Goal: Information Seeking & Learning: Check status

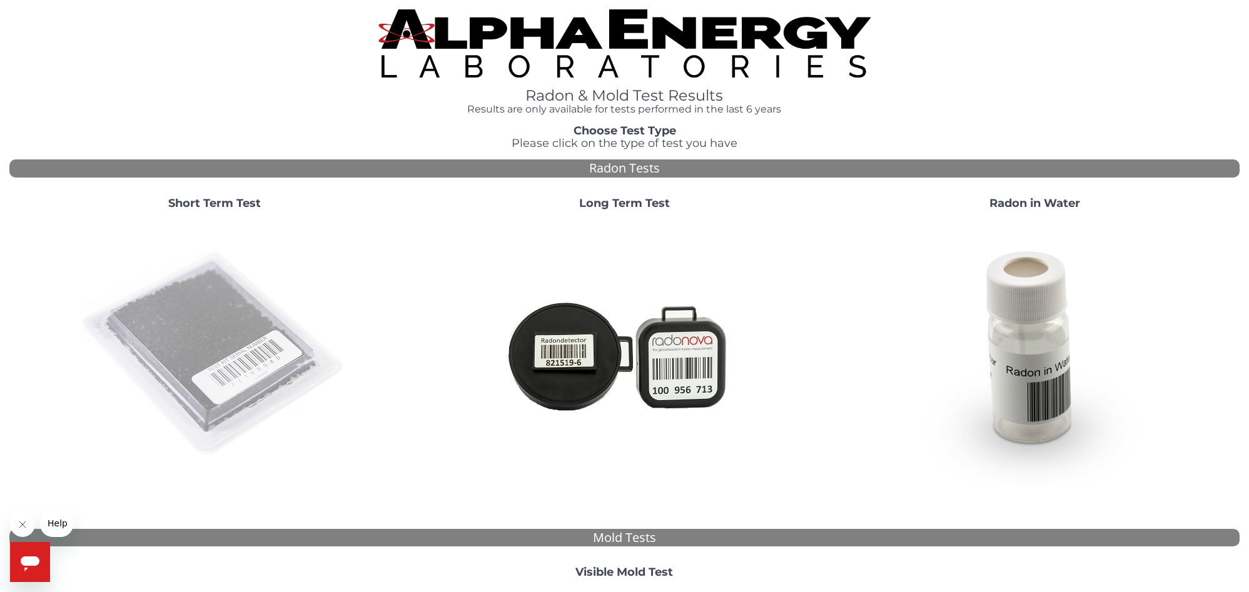
click at [248, 300] on img at bounding box center [214, 354] width 269 height 269
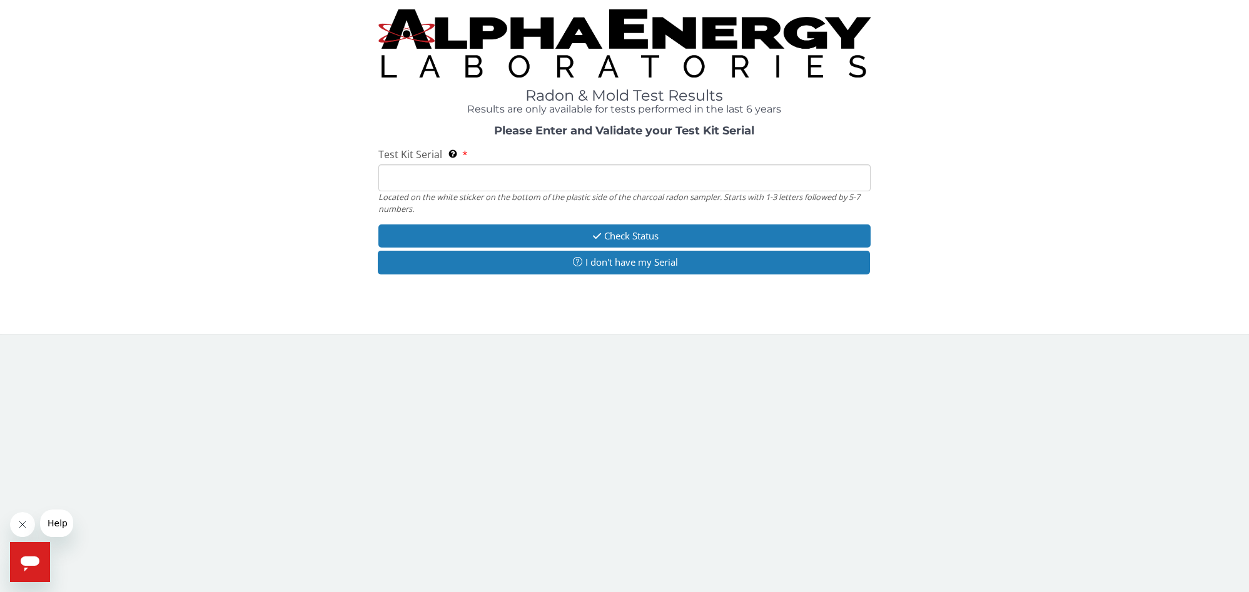
click at [453, 178] on input "Test Kit Serial Located on the white sticker on the bottom of the plastic side …" at bounding box center [624, 177] width 492 height 27
paste input "RA193167"
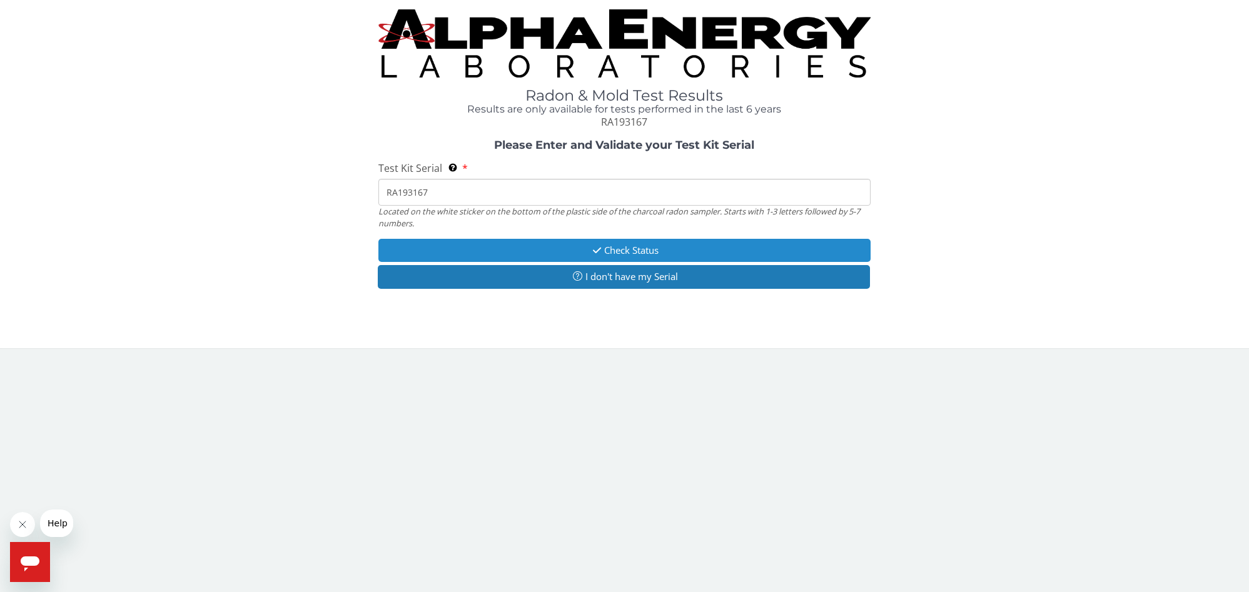
type input "RA193167"
click at [597, 246] on icon "button" at bounding box center [597, 250] width 14 height 9
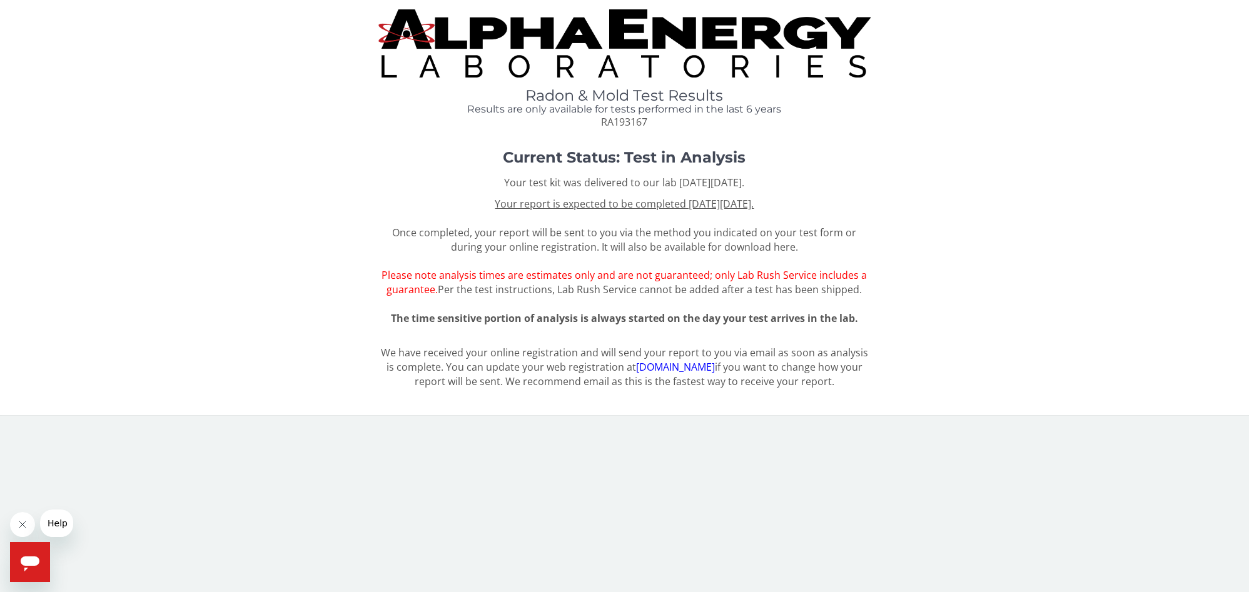
click at [562, 241] on span "Your report is expected to be completed [DATE][DATE]. Once completed, your repo…" at bounding box center [623, 246] width 485 height 99
click at [487, 294] on span "Per the test instructions, Lab Rush Service cannot be added after a test has be…" at bounding box center [650, 290] width 424 height 14
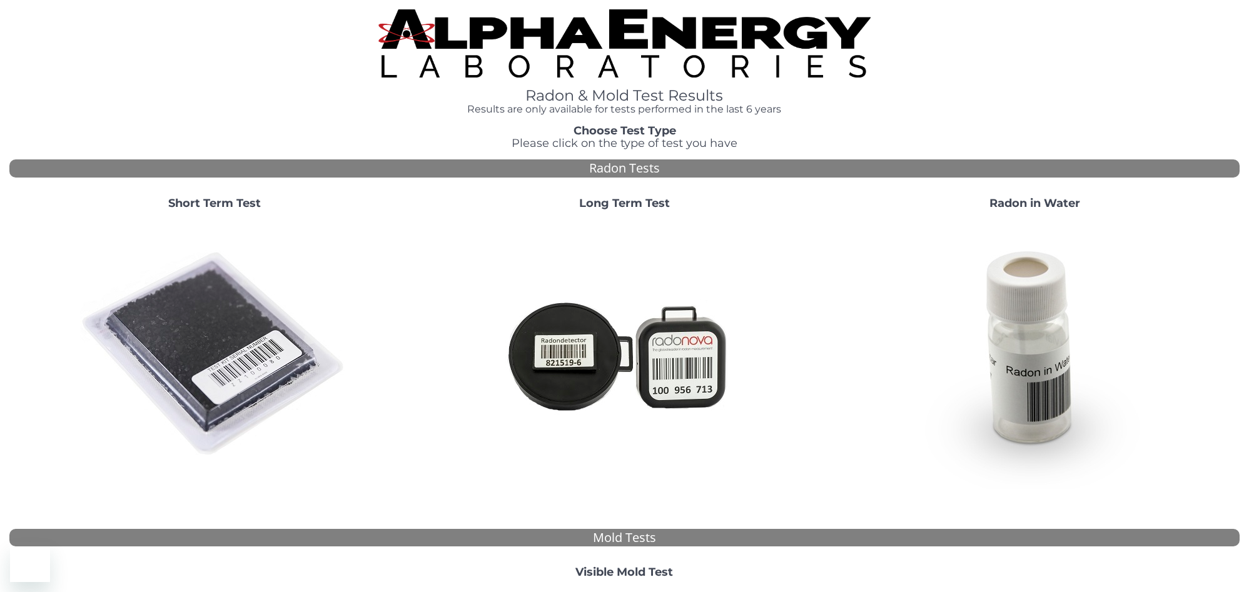
click at [236, 360] on img at bounding box center [214, 354] width 269 height 269
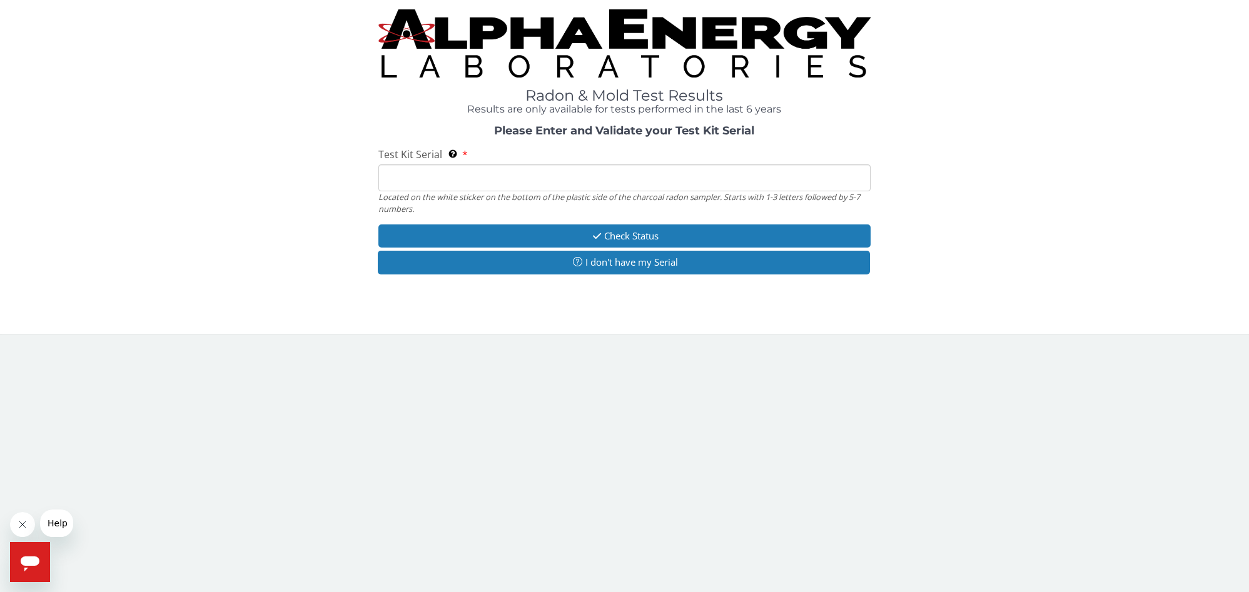
click at [492, 173] on input "Test Kit Serial Located on the white sticker on the bottom of the plastic side …" at bounding box center [624, 177] width 492 height 27
paste input "RA231238"
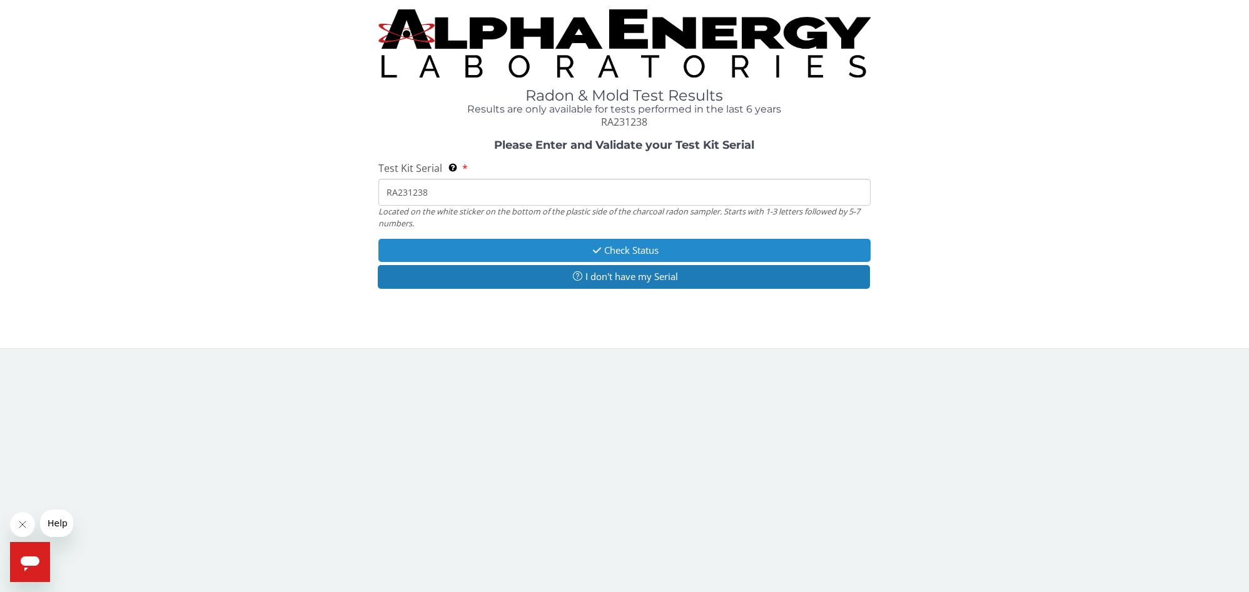
click at [601, 248] on icon "button" at bounding box center [597, 250] width 14 height 9
click at [632, 251] on button "Check Status" at bounding box center [624, 250] width 492 height 23
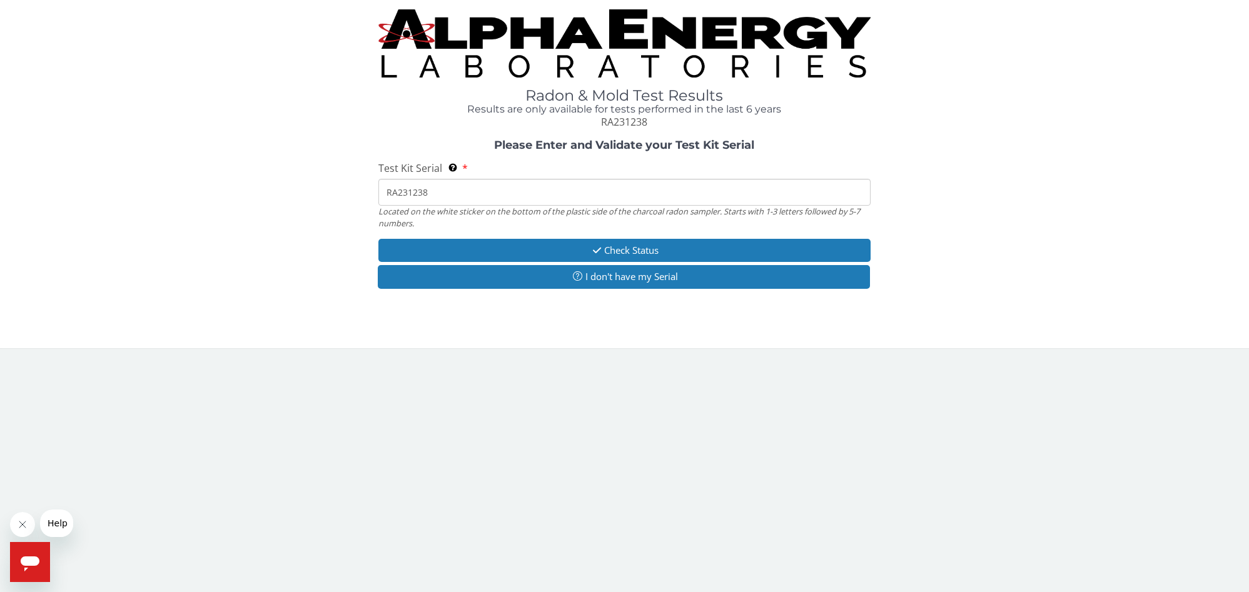
click at [458, 194] on input "RA231238" at bounding box center [624, 192] width 492 height 27
drag, startPoint x: 453, startPoint y: 194, endPoint x: 355, endPoint y: 198, distance: 98.9
click at [378, 198] on input "RA231238" at bounding box center [624, 192] width 492 height 27
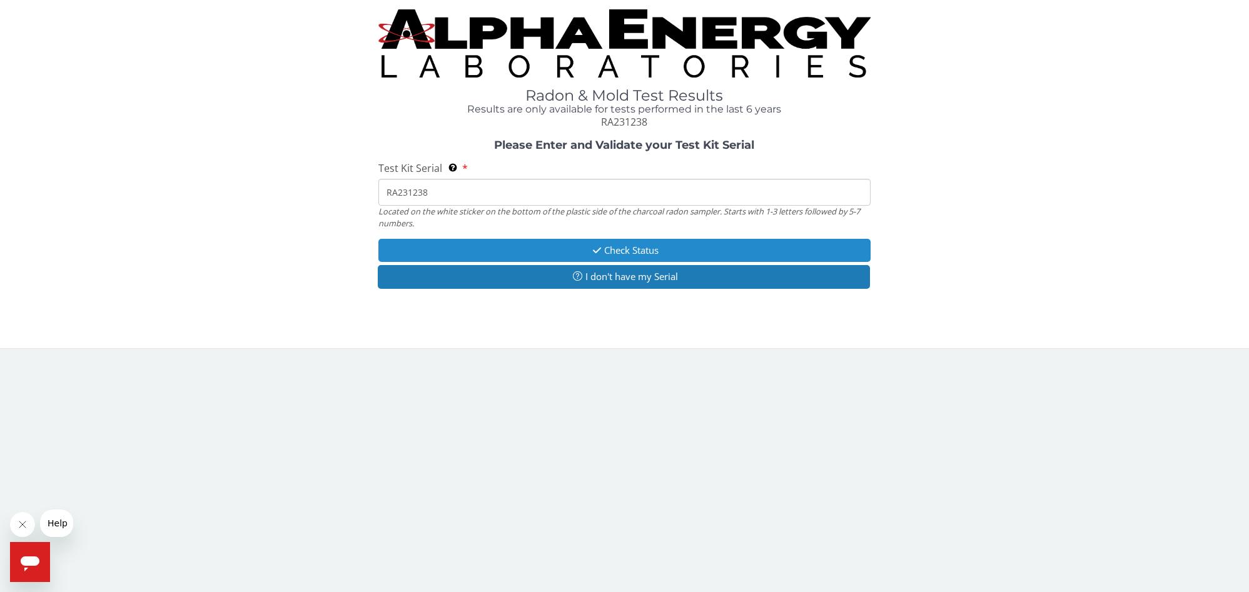
click at [529, 246] on button "Check Status" at bounding box center [624, 250] width 492 height 23
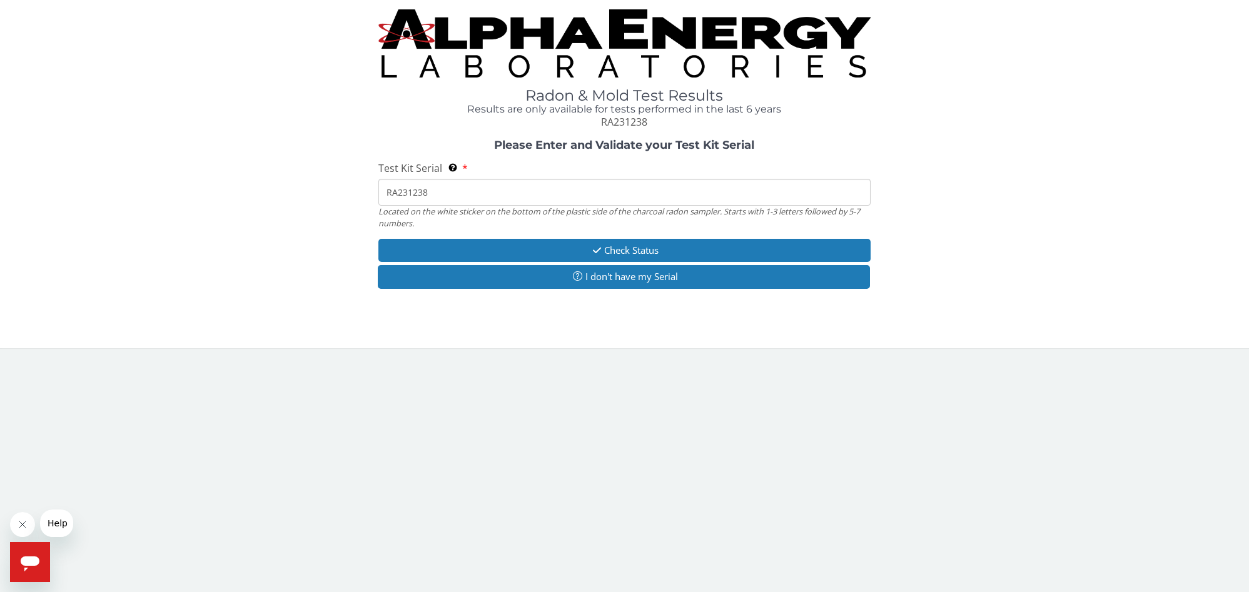
drag, startPoint x: 456, startPoint y: 193, endPoint x: 363, endPoint y: 192, distance: 92.6
click at [378, 192] on input "RA231238" at bounding box center [624, 192] width 492 height 27
type input "r"
type input "RA231238"
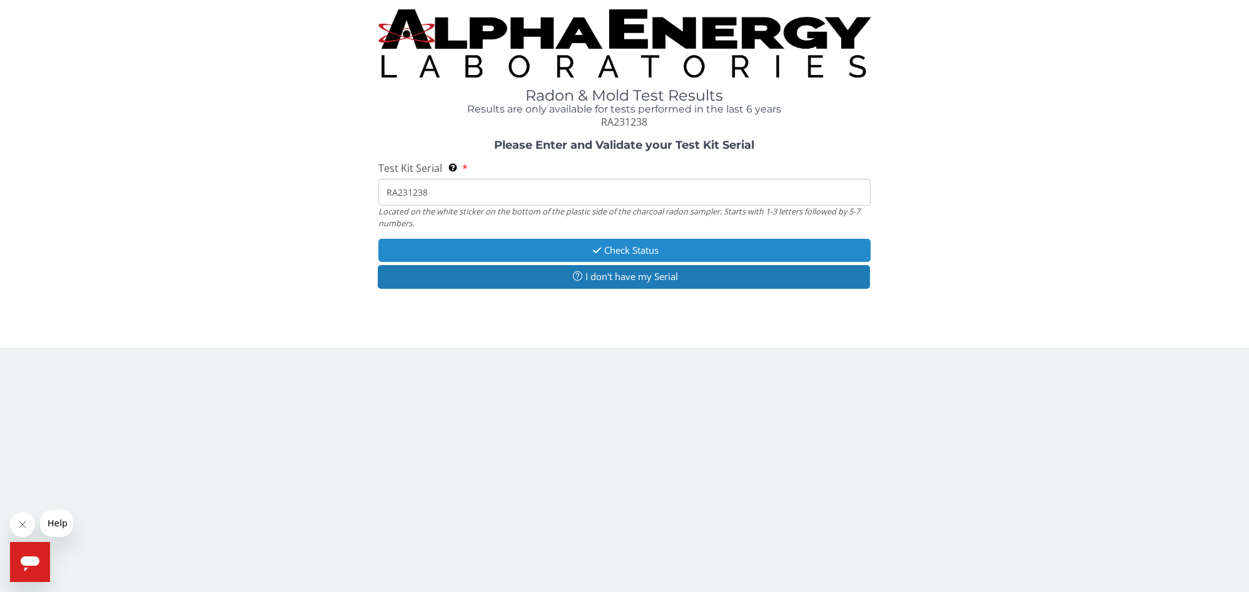
click at [751, 243] on button "Check Status" at bounding box center [624, 250] width 492 height 23
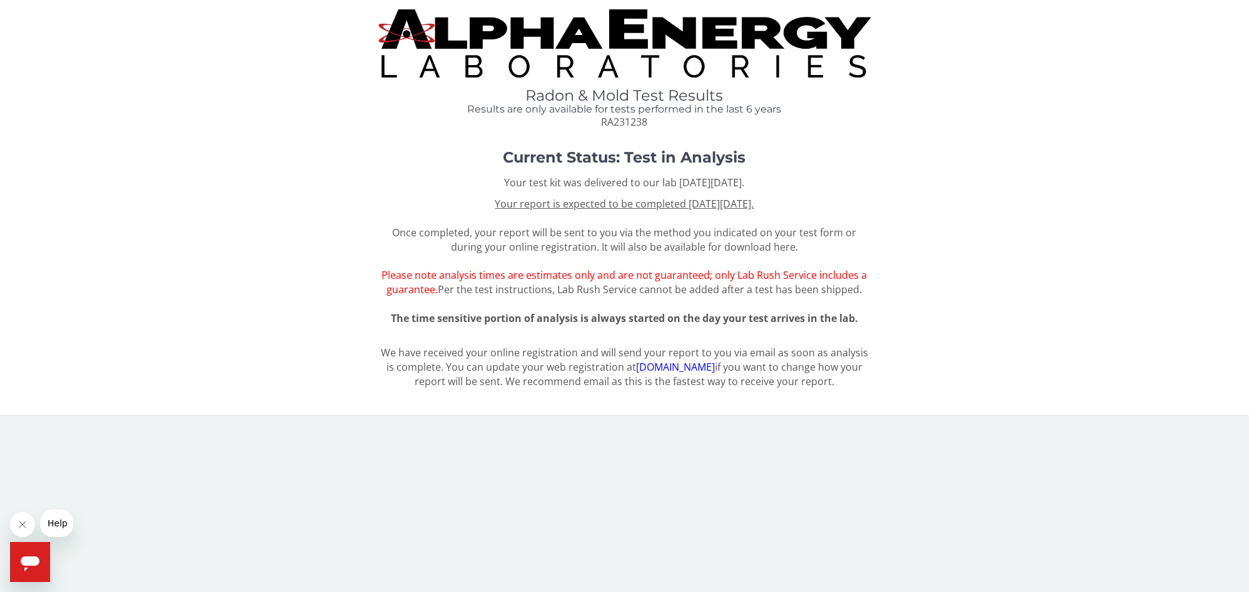
click at [449, 328] on div "Current Status: Test in Analysis Your test kit was delivered to our lab [DATE][…" at bounding box center [624, 242] width 1230 height 186
click at [516, 239] on span "Your report is expected to be completed [DATE][DATE]. Once completed, your repo…" at bounding box center [623, 246] width 485 height 99
click at [497, 234] on span "Your report is expected to be completed [DATE][DATE]. Once completed, your repo…" at bounding box center [623, 246] width 485 height 99
